Goal: Find specific page/section: Find specific page/section

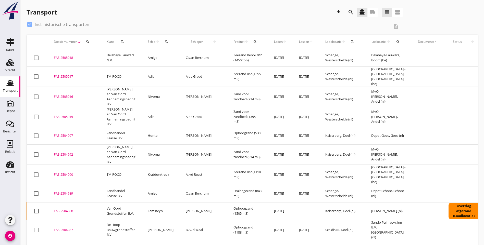
click at [233, 44] on div "Product arrow_upward search" at bounding box center [247, 42] width 28 height 12
click at [244, 42] on icon "arrow_upward" at bounding box center [246, 42] width 4 height 4
click at [253, 43] on icon "search" at bounding box center [255, 42] width 4 height 4
click at [244, 58] on input "Zoeken op product..." at bounding box center [261, 57] width 53 height 8
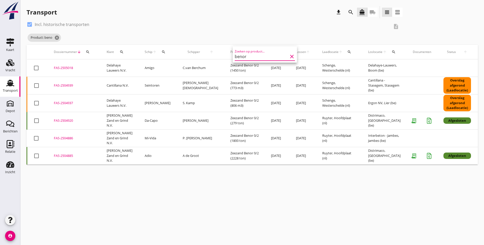
type input "benor"
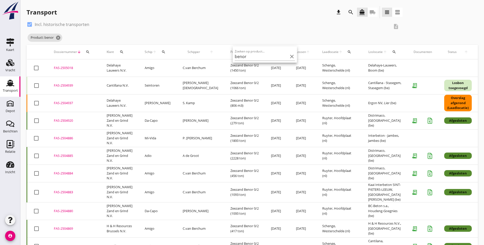
click at [338, 39] on div "check_box Incl. historische transporten description Product: benor cancel" at bounding box center [252, 32] width 451 height 24
drag, startPoint x: 371, startPoint y: 92, endPoint x: 53, endPoint y: 70, distance: 318.8
click at [53, 70] on tbody "check_box_outline_blank FAS-2505018 upload_file Drop hier uw bestand om het aan…" at bounding box center [284, 245] width 515 height 372
copy tbody "FAS-2505018 upload_file Drop hier uw bestand om het aan het dossier toe te voeg…"
click at [344, 30] on div "check_box Incl. historische transporten description Product: benor cancel" at bounding box center [252, 32] width 451 height 24
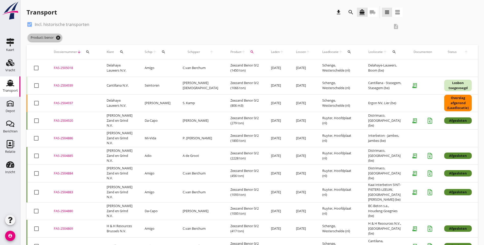
click at [58, 38] on icon "cancel" at bounding box center [58, 37] width 5 height 5
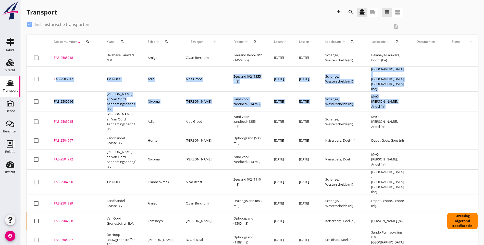
drag, startPoint x: 403, startPoint y: 98, endPoint x: 52, endPoint y: 76, distance: 351.1
click at [52, 76] on tbody "check_box_outline_blank FAS-2505018 upload_file Drop hier uw bestand om het aan…" at bounding box center [287, 249] width 520 height 400
copy tbody "FAS-2505017 upload_file Drop hier uw bestand om het aan het dossier toe te voeg…"
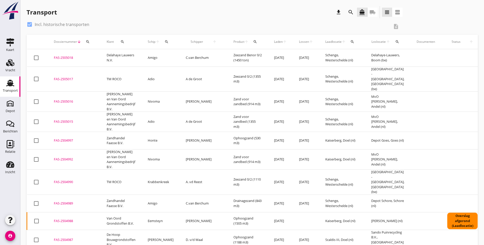
click at [393, 16] on div "Transport download search directions_boat local_shipping view_headline view_age…" at bounding box center [252, 13] width 451 height 14
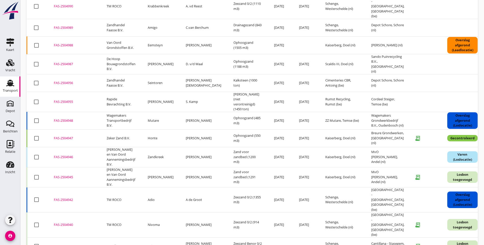
scroll to position [181, 0]
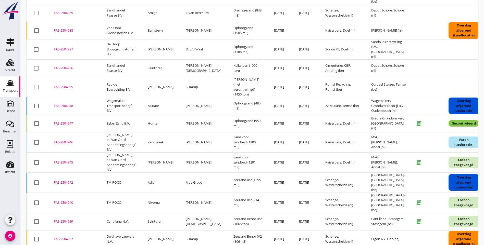
click at [375, 161] on td "MvO [PERSON_NAME], Andel (nl)" at bounding box center [388, 162] width 47 height 20
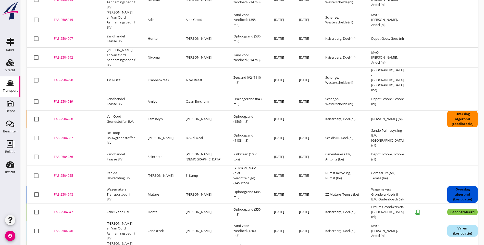
scroll to position [127, 0]
